Goal: Information Seeking & Learning: Learn about a topic

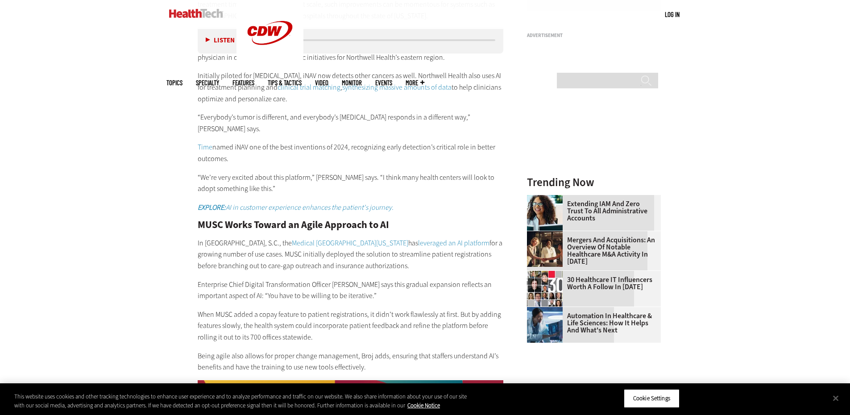
scroll to position [982, 0]
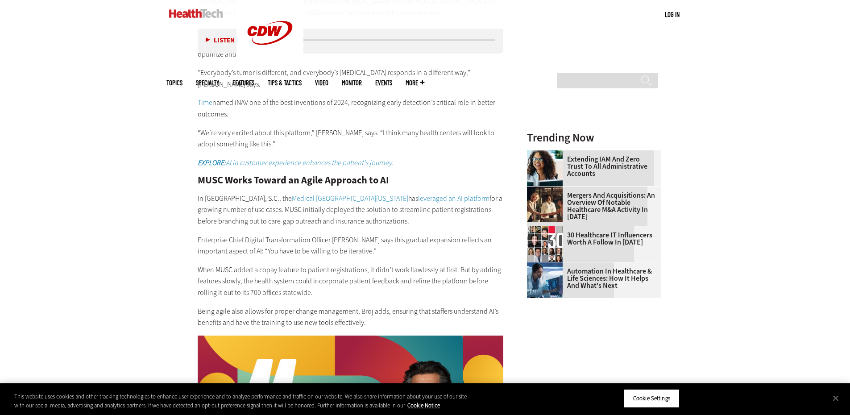
click at [418, 194] on link "leveraged an AI platform" at bounding box center [453, 198] width 71 height 9
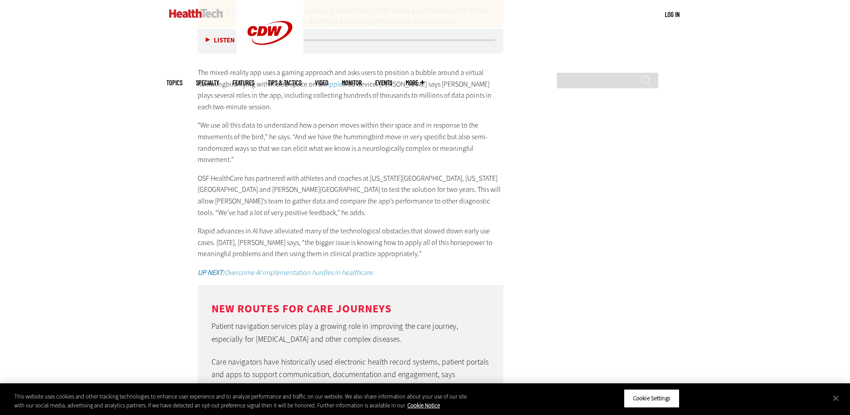
scroll to position [1875, 0]
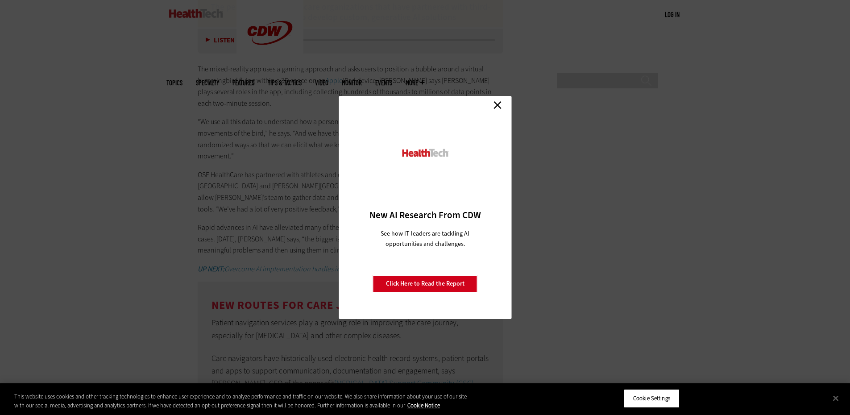
click at [492, 104] on link "Close" at bounding box center [497, 104] width 13 height 13
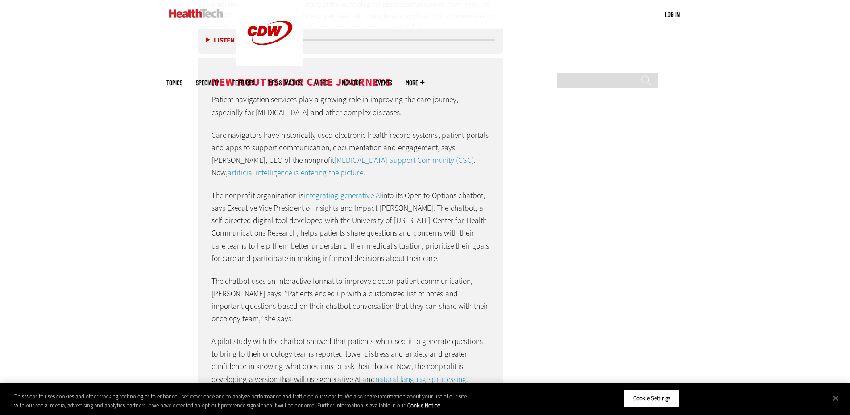
scroll to position [2143, 0]
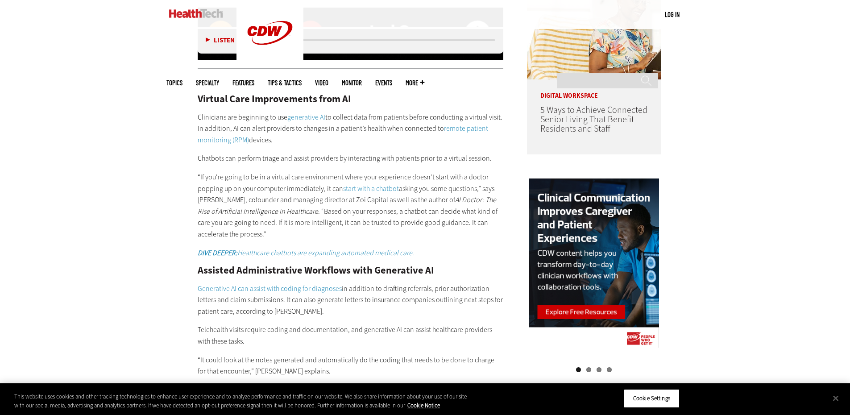
scroll to position [804, 0]
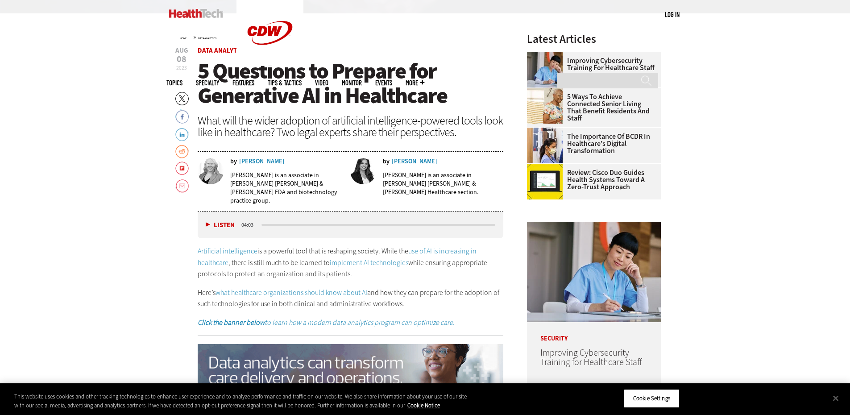
scroll to position [357, 0]
